Goal: Find specific page/section: Find specific page/section

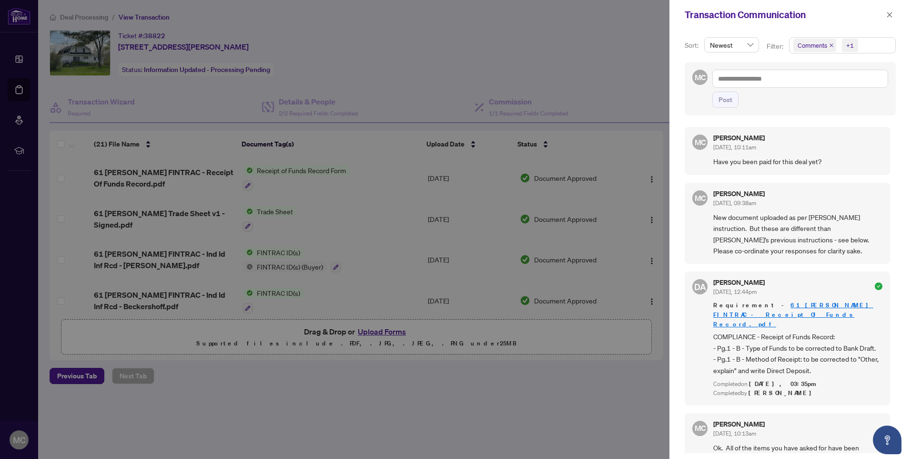
click at [288, 95] on div at bounding box center [455, 229] width 911 height 459
click at [752, 120] on div "Sort: Newest Filter: Comments +1 MC Post MC [PERSON_NAME] [DATE], 10:11am Have …" at bounding box center [791, 244] width 242 height 429
click at [794, 101] on div "Post" at bounding box center [801, 100] width 176 height 16
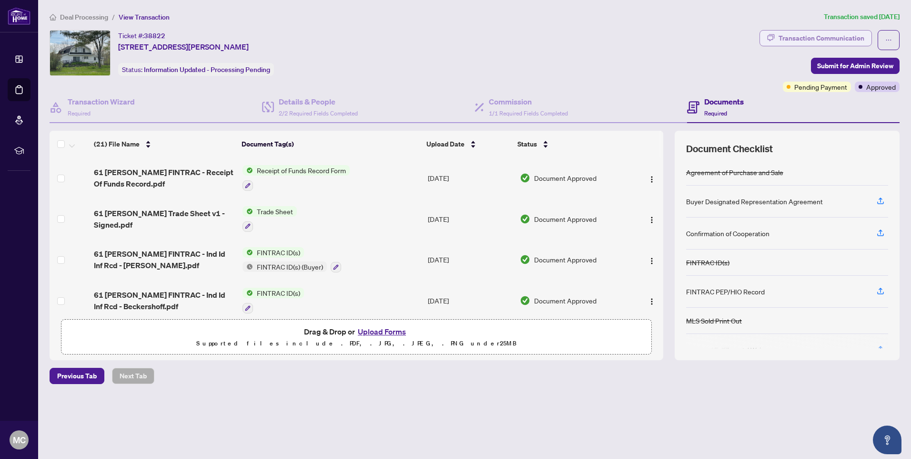
click at [796, 42] on div "Transaction Communication" at bounding box center [822, 38] width 86 height 15
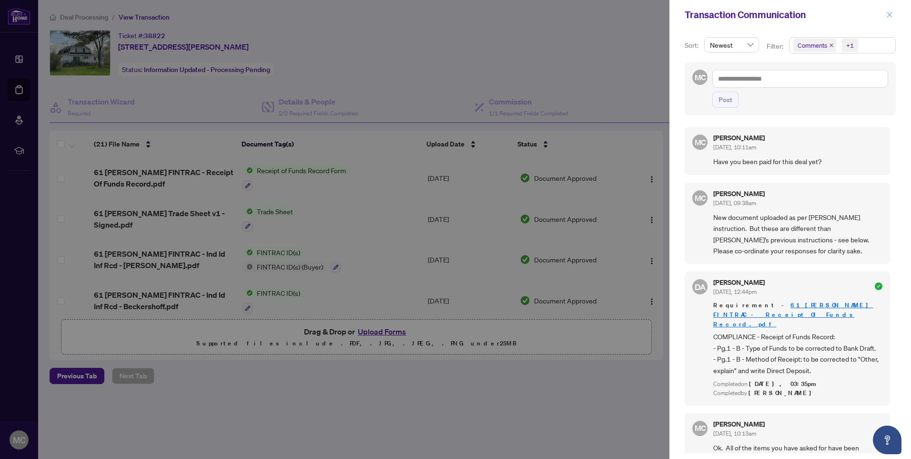
click at [889, 15] on icon "close" at bounding box center [890, 14] width 7 height 7
